Goal: Task Accomplishment & Management: Manage account settings

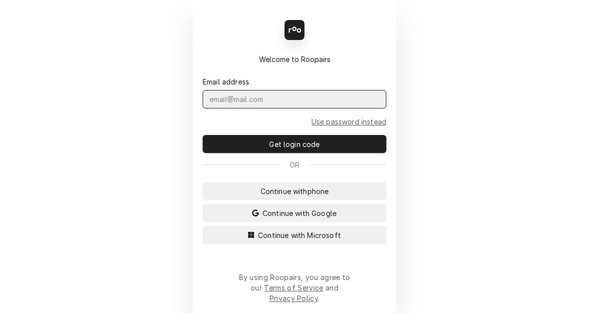
click at [275, 106] on input "Dynamic Content Wrapper" at bounding box center [295, 99] width 184 height 18
type input "[EMAIL_ADDRESS][PERSON_NAME][DOMAIN_NAME]"
click at [203, 135] on button "Get login code" at bounding box center [295, 144] width 184 height 18
click at [279, 108] on input "Dynamic Content Wrapper" at bounding box center [295, 99] width 184 height 18
type input "KYM.PARSON@CSI1.COM"
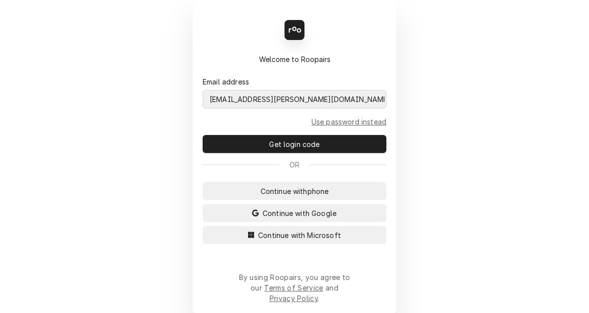
click at [203, 226] on button "Continue with Microsoft" at bounding box center [295, 235] width 184 height 18
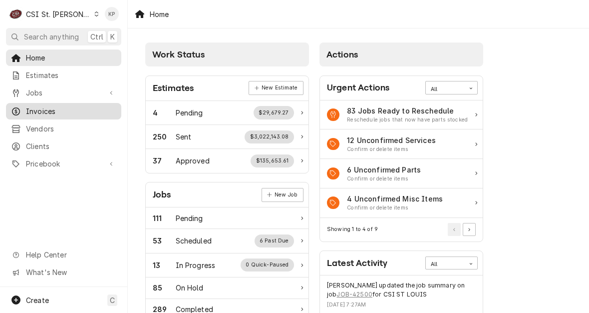
click at [49, 106] on span "Invoices" at bounding box center [71, 111] width 90 height 10
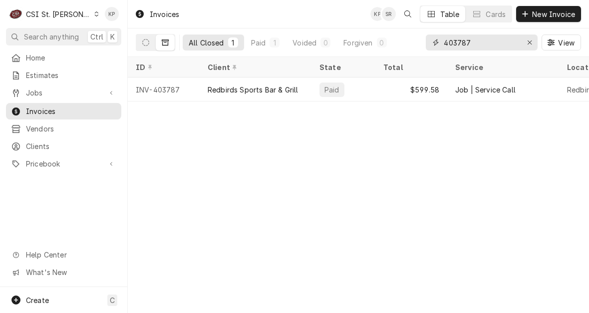
click at [527, 43] on icon "Erase input" at bounding box center [529, 42] width 5 height 7
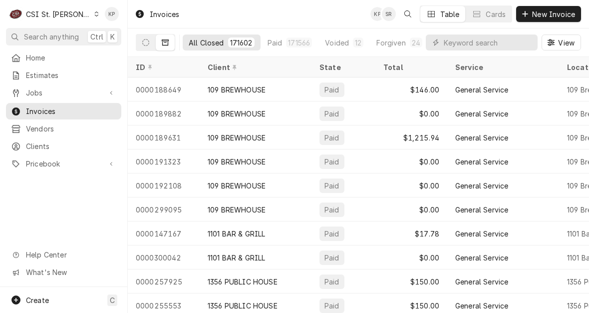
click at [94, 11] on div "Dynamic Content Wrapper" at bounding box center [96, 13] width 5 height 7
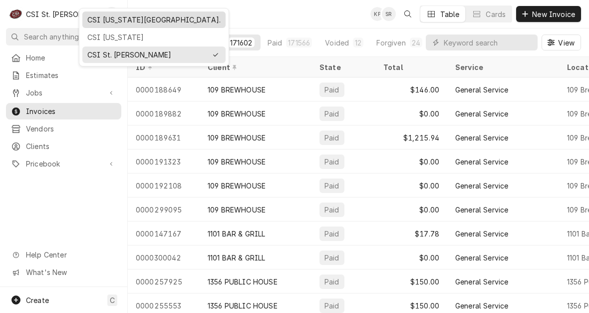
click at [96, 20] on div "CSI Kansas City." at bounding box center [153, 19] width 133 height 10
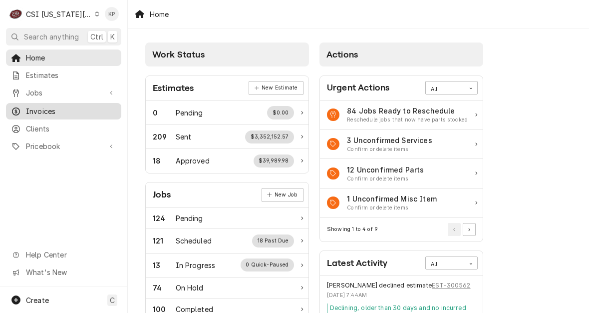
click at [42, 108] on span "Invoices" at bounding box center [71, 111] width 90 height 10
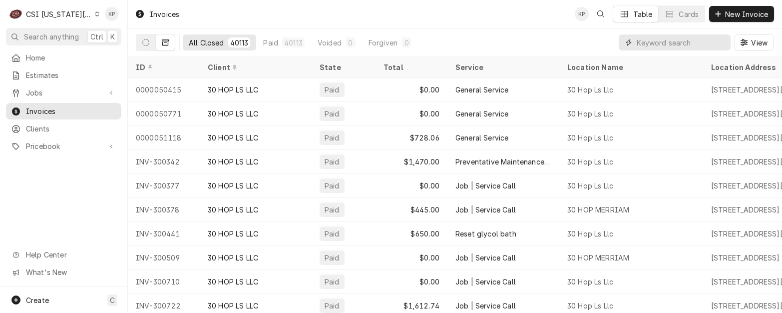
click at [589, 46] on input "Dynamic Content Wrapper" at bounding box center [681, 42] width 89 height 16
type input "302822"
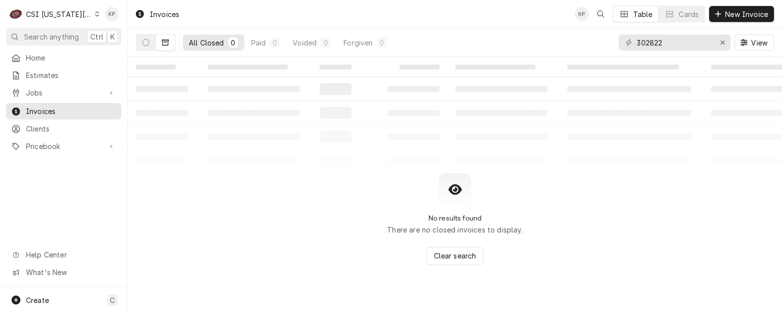
click at [165, 42] on icon "Dynamic Content Wrapper" at bounding box center [165, 42] width 7 height 6
click at [146, 43] on icon "Dynamic Content Wrapper" at bounding box center [145, 42] width 7 height 7
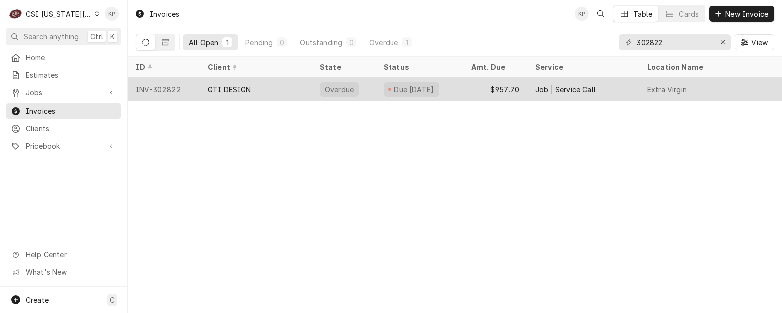
click at [160, 86] on div "INV-302822" at bounding box center [164, 89] width 72 height 24
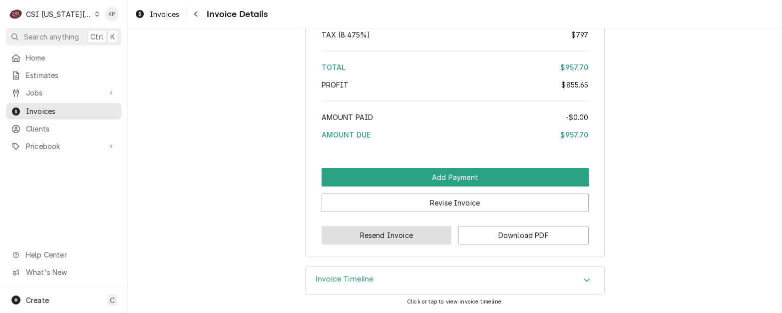
scroll to position [2203, 0]
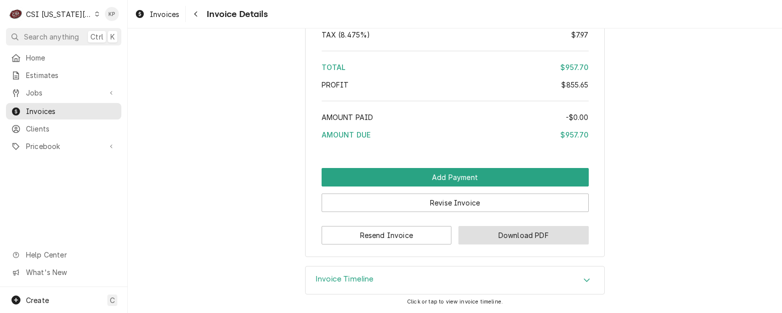
click at [479, 234] on button "Download PDF" at bounding box center [524, 235] width 130 height 18
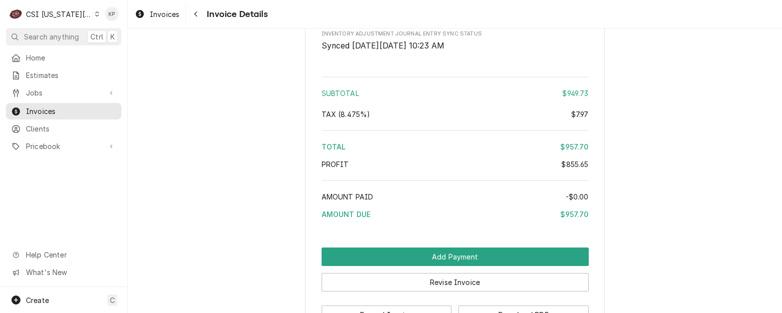
scroll to position [2003, 0]
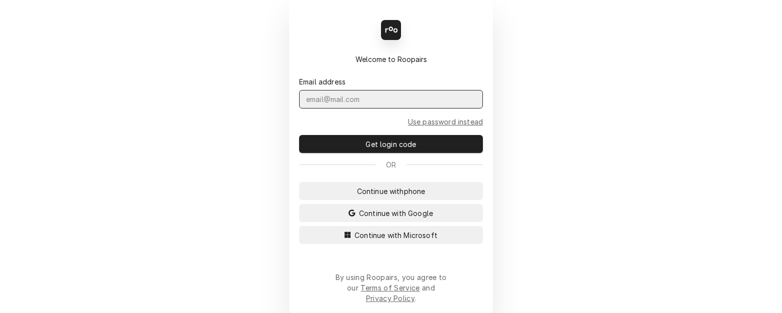
click at [330, 108] on input "Dynamic Content Wrapper" at bounding box center [391, 99] width 184 height 18
type input "KYM.PARSON@CSI1.COM"
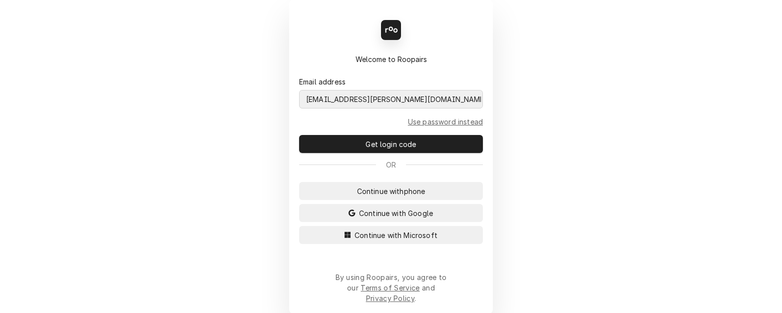
click at [299, 226] on button "Continue with Microsoft" at bounding box center [391, 235] width 184 height 18
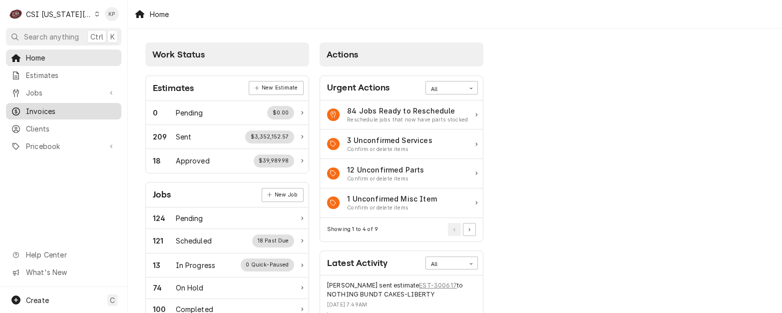
click at [29, 106] on span "Invoices" at bounding box center [71, 111] width 90 height 10
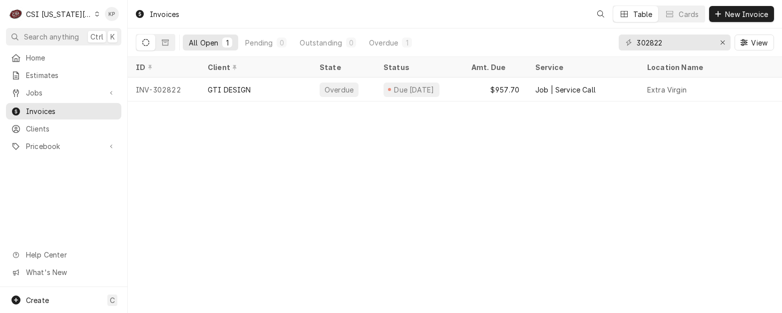
click at [95, 15] on icon "Dynamic Content Wrapper" at bounding box center [97, 13] width 4 height 5
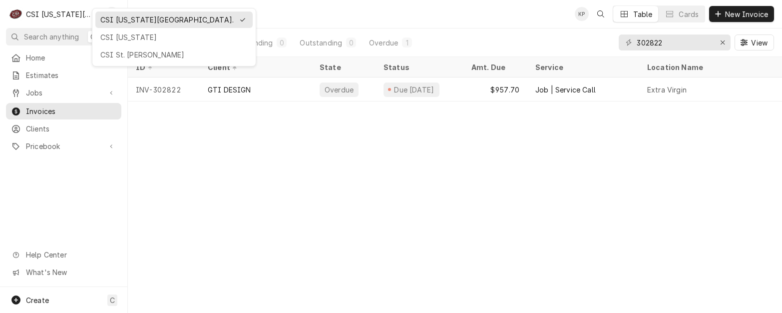
click at [90, 14] on html "C CSI [US_STATE] City. KP Search anything Ctrl K Home Estimates Jobs Jobs Job S…" at bounding box center [391, 156] width 782 height 313
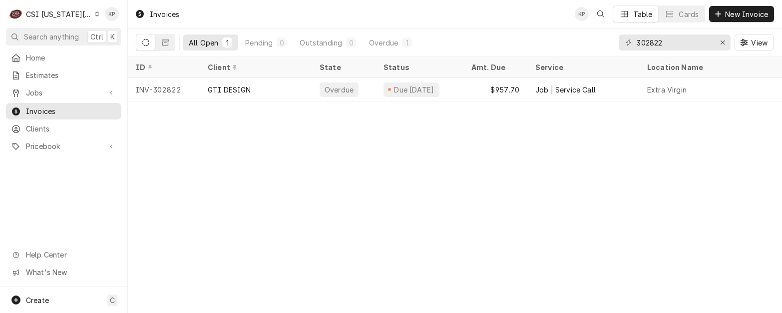
click at [95, 14] on icon "Dynamic Content Wrapper" at bounding box center [97, 13] width 4 height 5
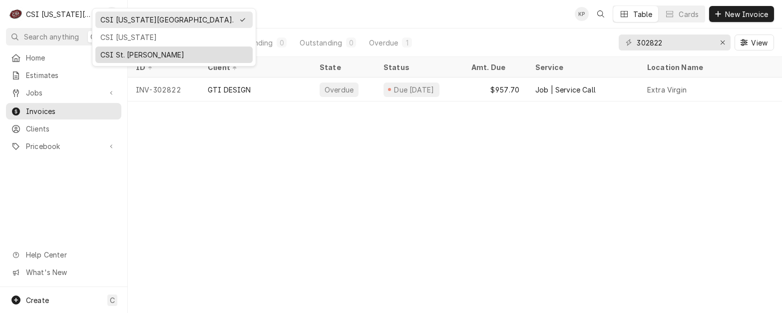
click at [109, 50] on div "CSI St. [PERSON_NAME]" at bounding box center [173, 54] width 147 height 10
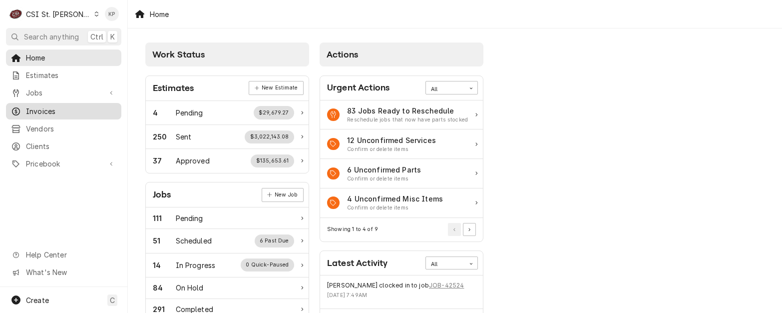
click at [34, 107] on span "Invoices" at bounding box center [71, 111] width 90 height 10
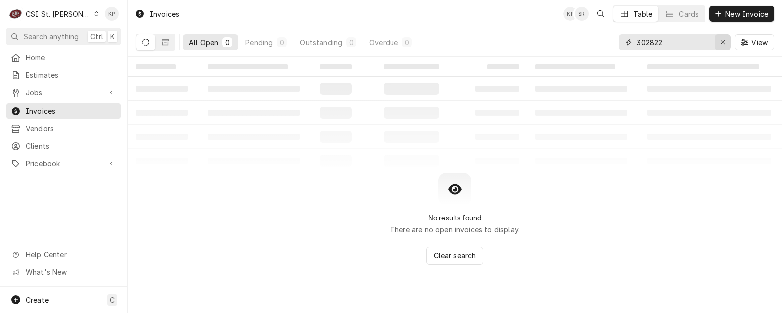
click at [721, 43] on icon "Erase input" at bounding box center [722, 42] width 5 height 7
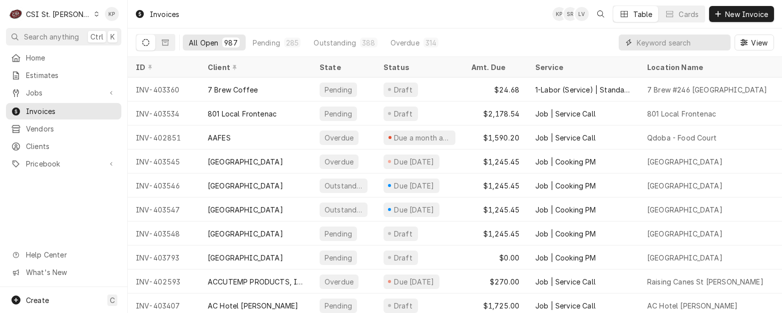
click at [653, 45] on input "Dynamic Content Wrapper" at bounding box center [681, 42] width 89 height 16
click at [637, 41] on input "Dynamic Content Wrapper" at bounding box center [681, 42] width 89 height 16
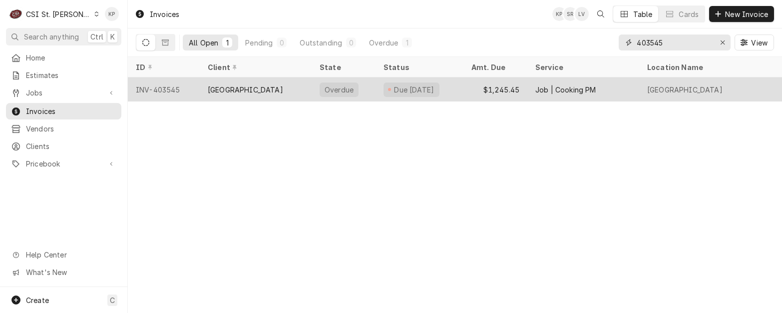
type input "403545"
click at [175, 87] on div "INV-403545" at bounding box center [164, 89] width 72 height 24
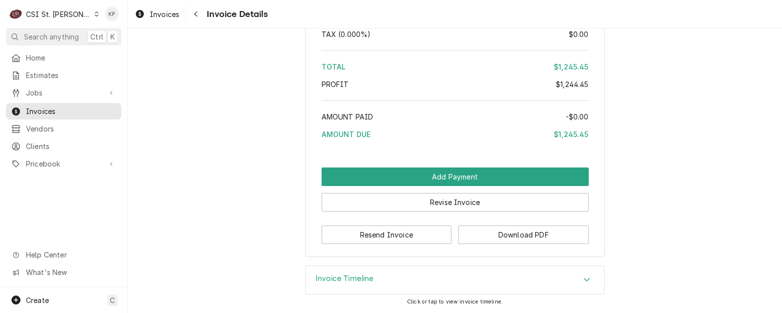
scroll to position [1624, 0]
click at [533, 232] on button "Download PDF" at bounding box center [524, 234] width 130 height 18
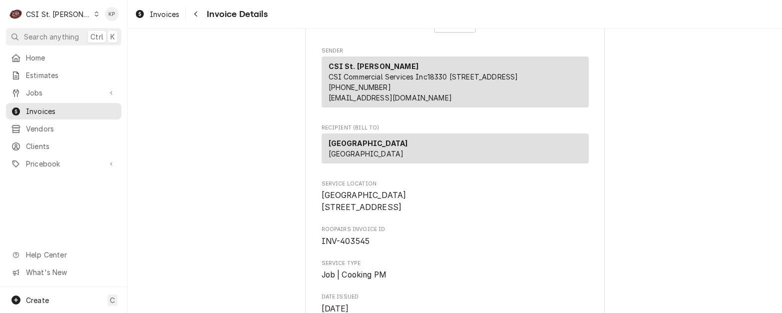
scroll to position [0, 0]
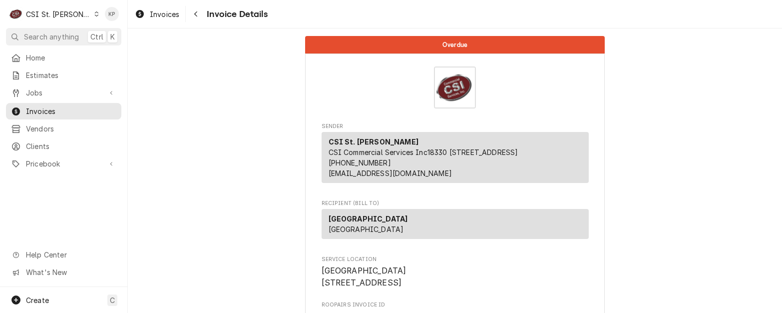
click at [94, 14] on icon "Dynamic Content Wrapper" at bounding box center [96, 13] width 4 height 5
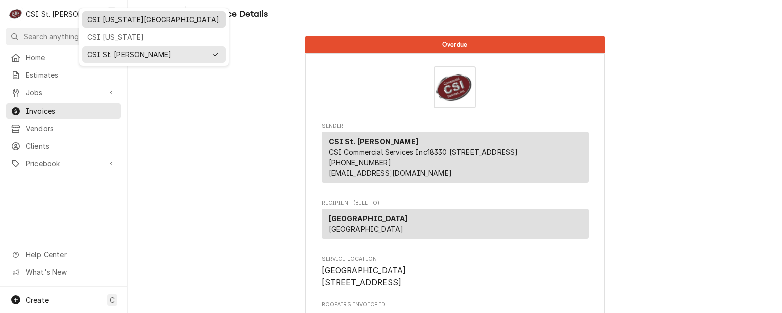
click at [104, 19] on div "CSI Kansas City." at bounding box center [153, 19] width 133 height 10
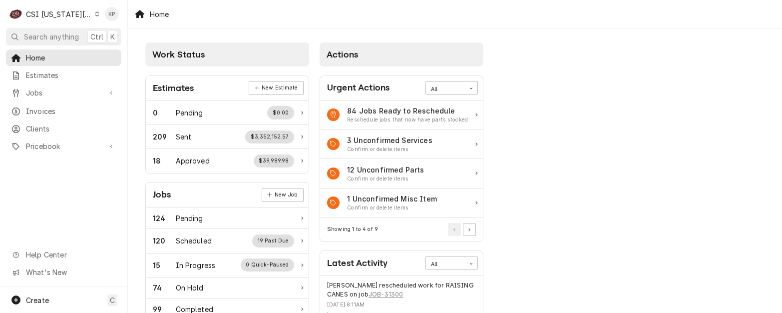
click at [43, 107] on span "Invoices" at bounding box center [71, 111] width 90 height 10
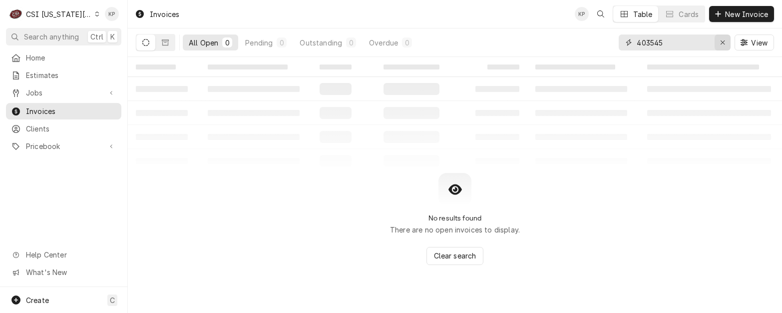
click at [724, 39] on icon "Erase input" at bounding box center [722, 42] width 5 height 7
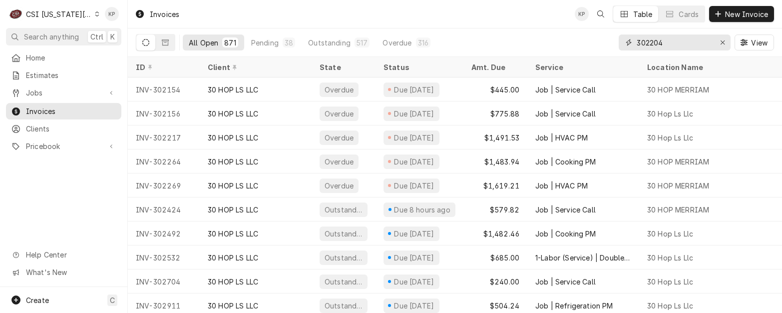
type input "302204"
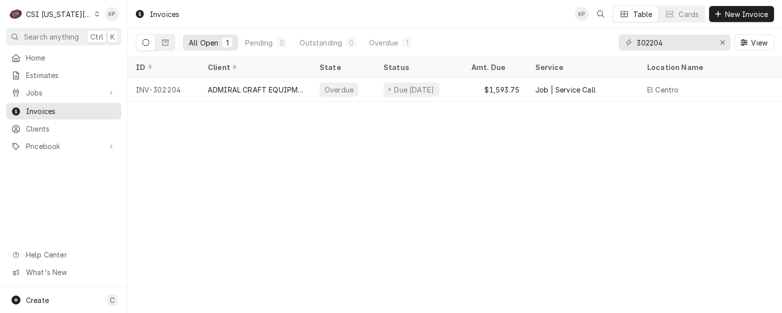
click at [95, 15] on icon "Dynamic Content Wrapper" at bounding box center [97, 13] width 4 height 5
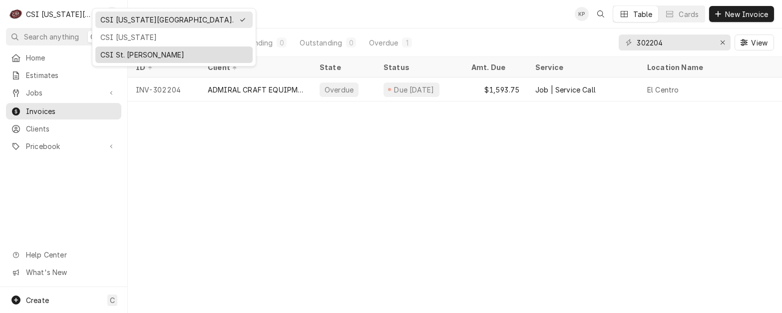
click at [108, 53] on div "CSI St. [PERSON_NAME]" at bounding box center [173, 54] width 147 height 10
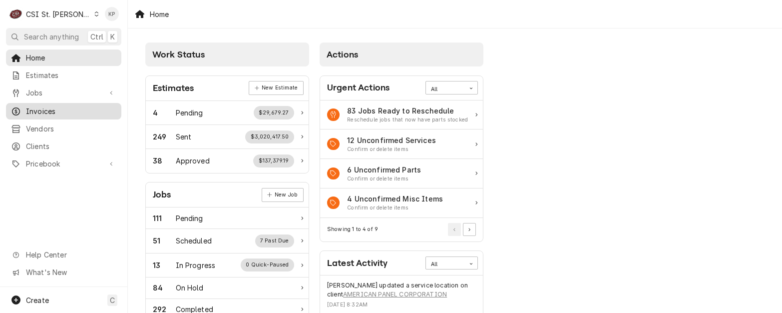
click at [41, 109] on span "Invoices" at bounding box center [71, 111] width 90 height 10
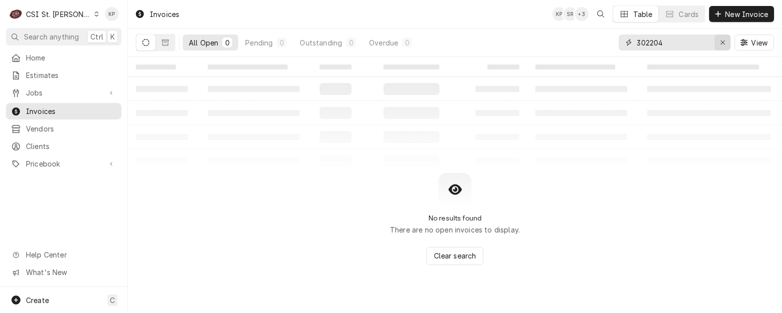
click at [724, 41] on icon "Erase input" at bounding box center [723, 42] width 4 height 4
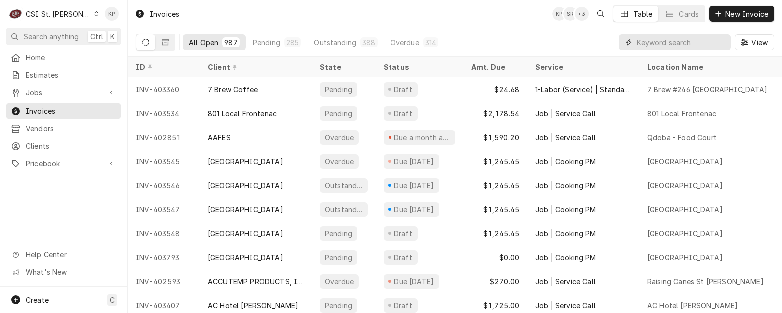
click at [666, 44] on input "Dynamic Content Wrapper" at bounding box center [681, 42] width 89 height 16
type input "402117"
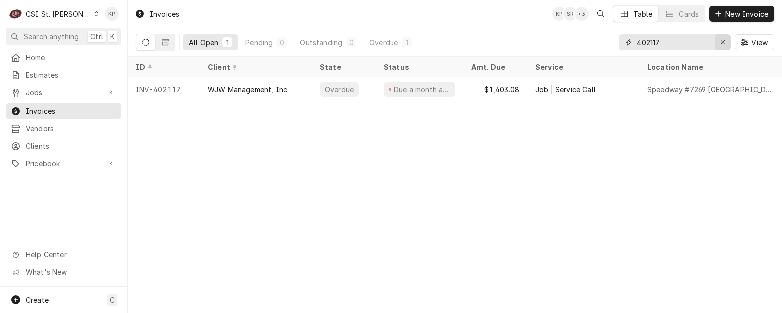
click at [725, 40] on div "Erase input" at bounding box center [723, 42] width 10 height 10
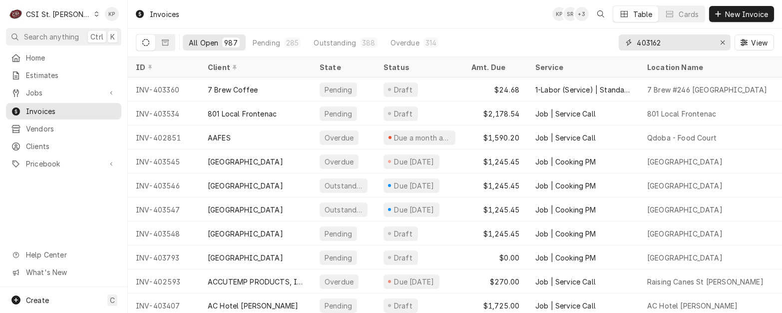
type input "403162"
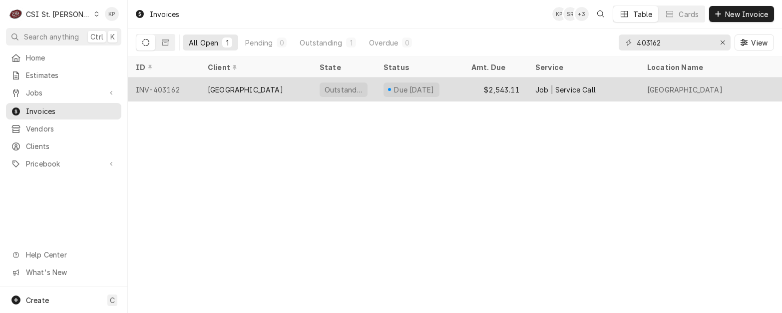
click at [164, 86] on div "INV-403162" at bounding box center [164, 89] width 72 height 24
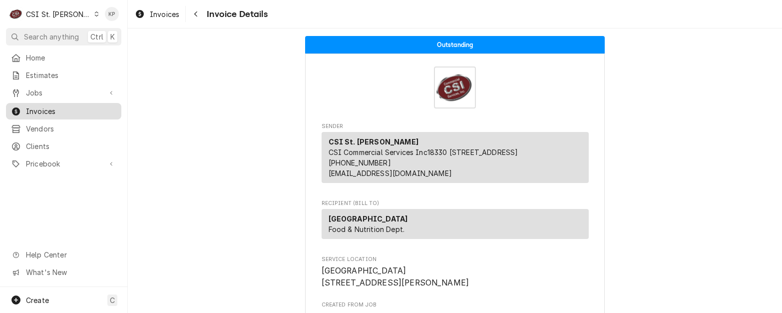
click at [39, 107] on span "Invoices" at bounding box center [71, 111] width 90 height 10
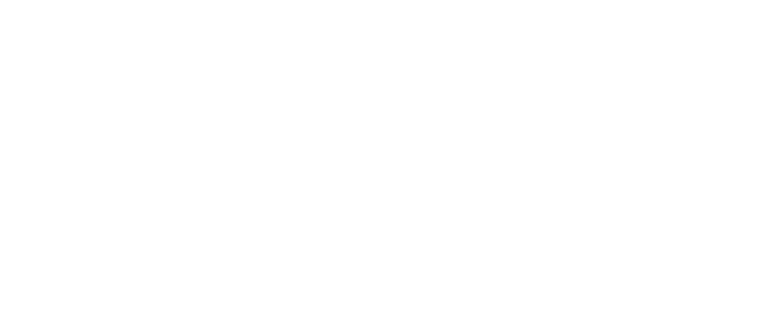
click at [170, 14] on div "Dynamic Content Wrapper" at bounding box center [391, 156] width 782 height 313
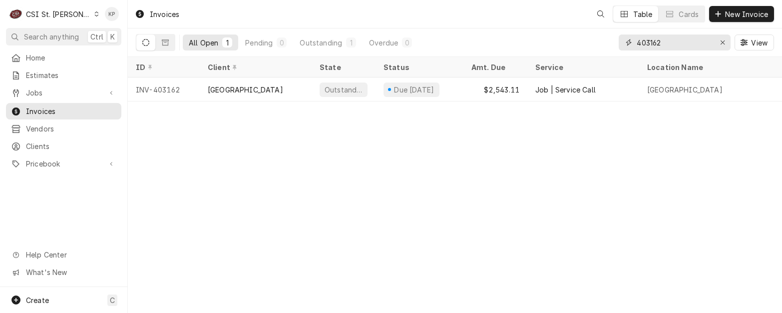
click at [724, 42] on icon "Erase input" at bounding box center [722, 42] width 5 height 7
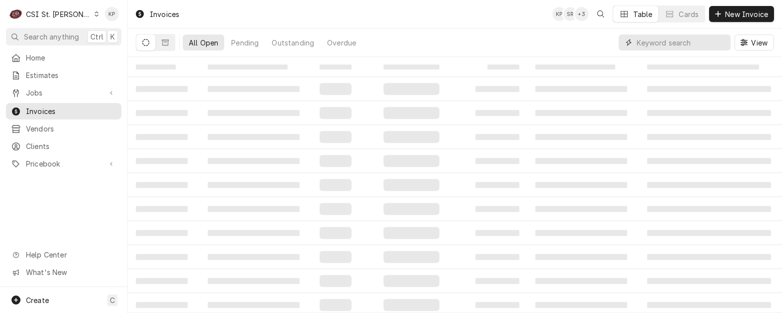
click at [679, 39] on input "Dynamic Content Wrapper" at bounding box center [681, 42] width 89 height 16
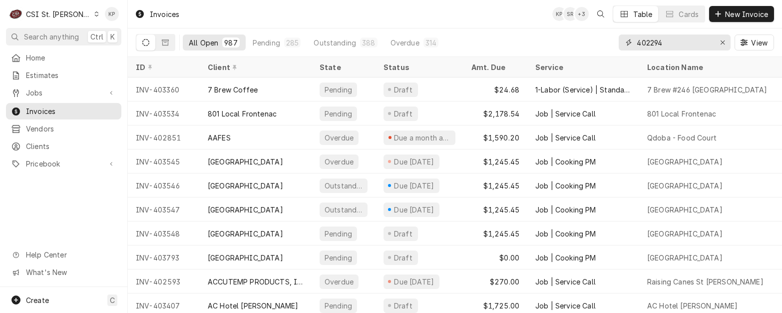
type input "402294"
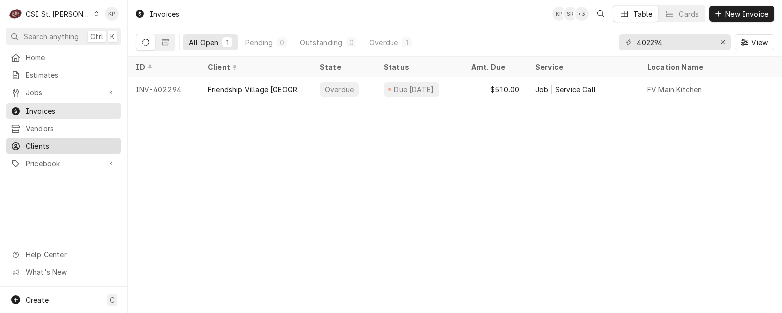
click at [45, 141] on span "Clients" at bounding box center [71, 146] width 90 height 10
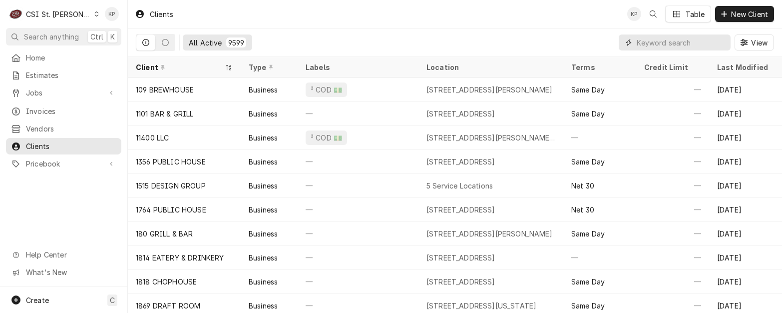
click at [670, 42] on input "Dynamic Content Wrapper" at bounding box center [681, 42] width 89 height 16
paste input "PANDA EXPRESS #2965 - [GEOGRAPHIC_DATA]"
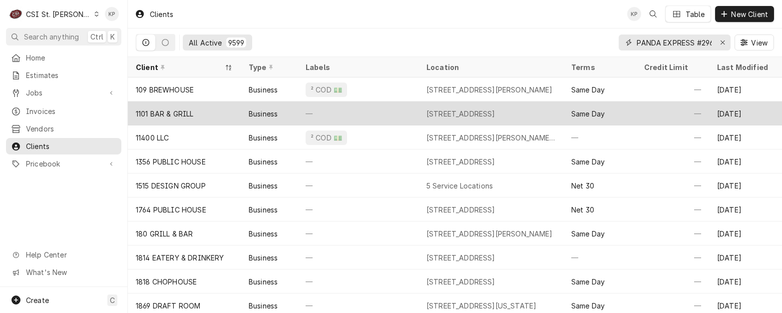
scroll to position [0, 50]
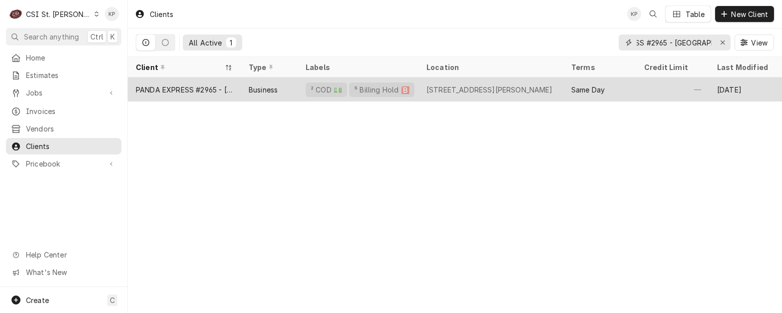
type input "PANDA EXPRESS #2965 - [GEOGRAPHIC_DATA]"
click at [197, 87] on div "PANDA EXPRESS #2965 - [GEOGRAPHIC_DATA]" at bounding box center [184, 89] width 97 height 10
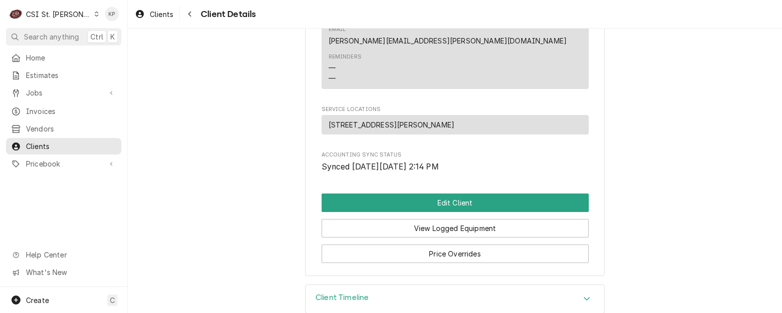
scroll to position [573, 0]
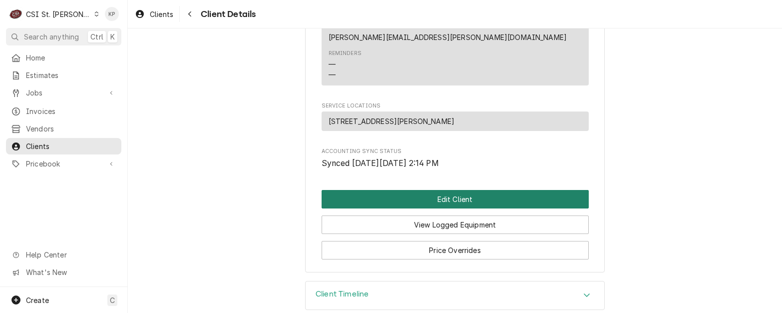
click at [393, 190] on button "Edit Client" at bounding box center [455, 199] width 267 height 18
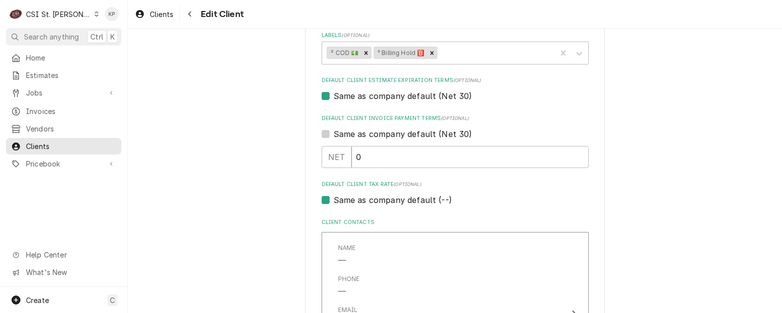
scroll to position [497, 0]
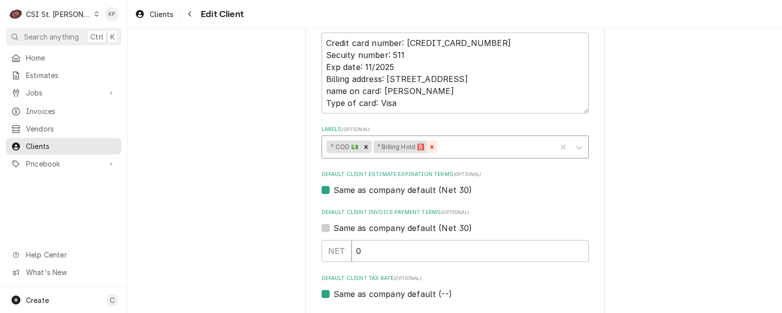
click at [429, 147] on icon "Remove ⁵ Billing Hold 🅱️" at bounding box center [432, 146] width 7 height 7
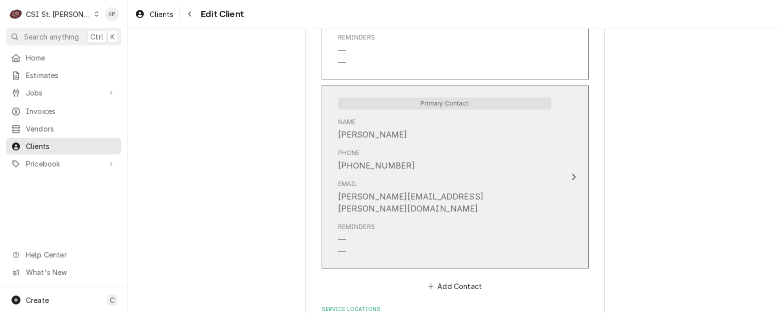
scroll to position [996, 0]
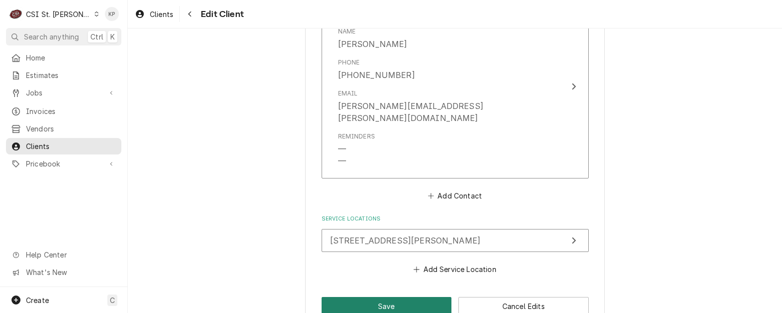
click at [366, 297] on button "Save" at bounding box center [387, 306] width 130 height 18
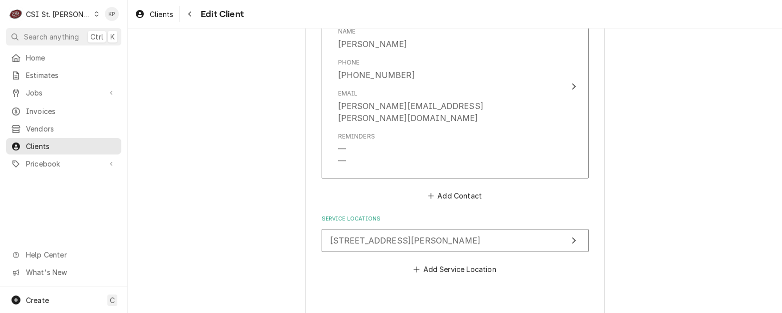
type textarea "x"
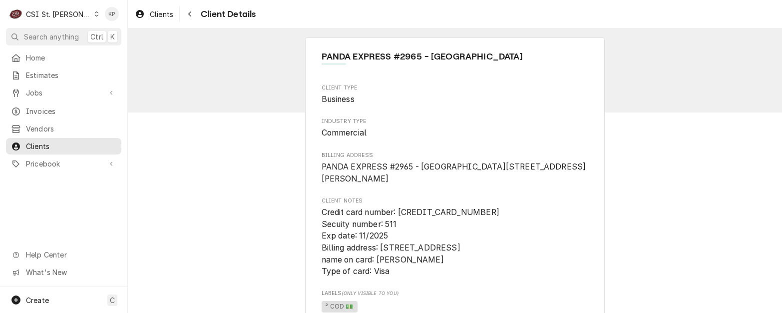
click at [94, 14] on icon "Dynamic Content Wrapper" at bounding box center [96, 13] width 4 height 5
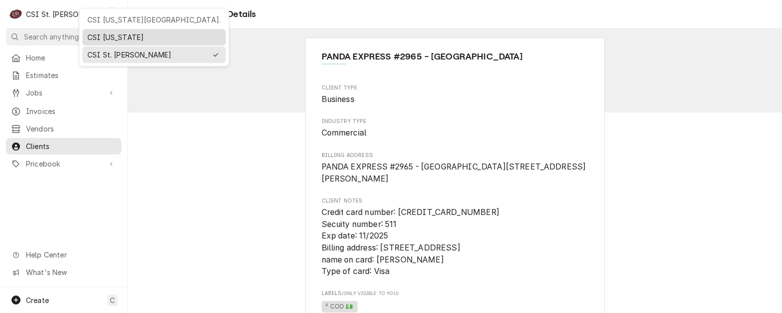
click at [92, 33] on div "CSI [US_STATE]" at bounding box center [153, 37] width 133 height 10
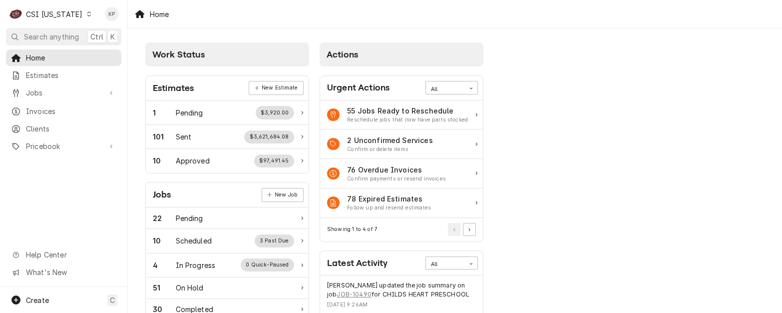
drag, startPoint x: 43, startPoint y: 108, endPoint x: 539, endPoint y: 77, distance: 496.9
click at [44, 108] on span "Invoices" at bounding box center [71, 111] width 90 height 10
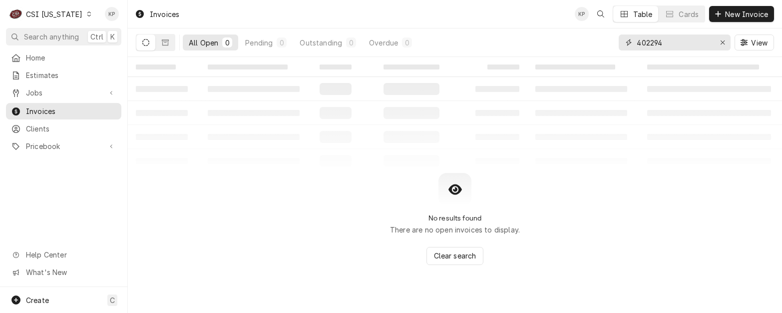
click at [722, 41] on icon "Erase input" at bounding box center [722, 42] width 5 height 7
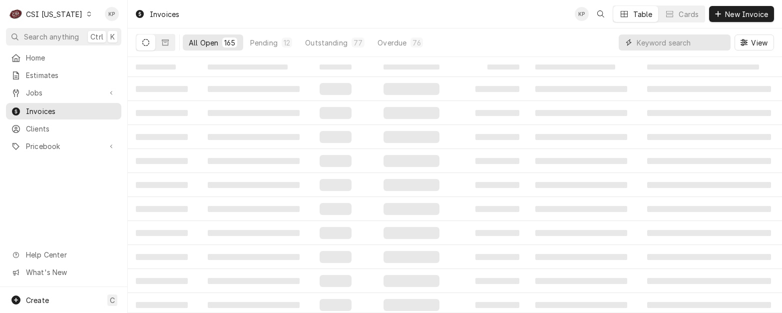
click at [652, 42] on input "Dynamic Content Wrapper" at bounding box center [681, 42] width 89 height 16
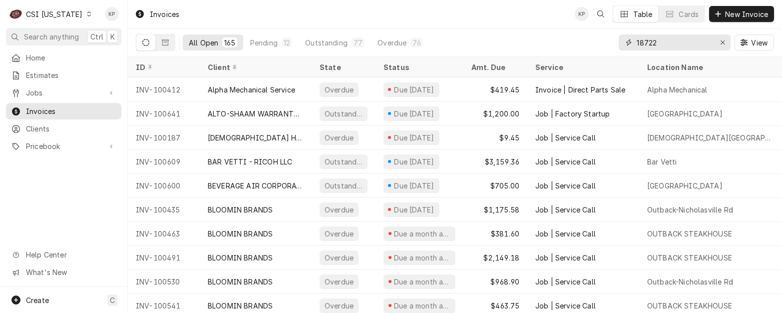
type input "18722"
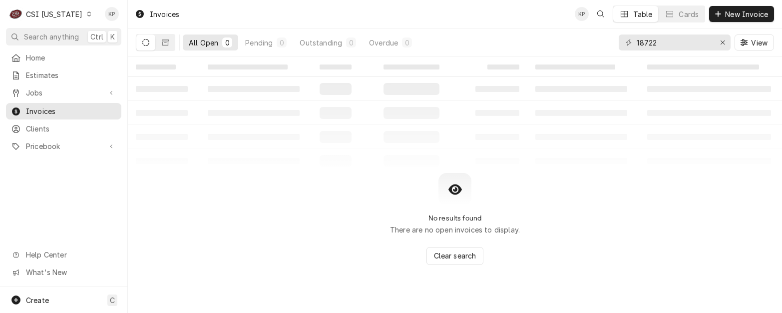
click at [148, 40] on icon "Dynamic Content Wrapper" at bounding box center [145, 42] width 7 height 7
click at [159, 41] on button "Dynamic Content Wrapper" at bounding box center [165, 42] width 19 height 16
click at [149, 39] on button "Dynamic Content Wrapper" at bounding box center [145, 42] width 19 height 16
click at [32, 125] on span "Clients" at bounding box center [71, 128] width 90 height 10
